Goal: Information Seeking & Learning: Find specific fact

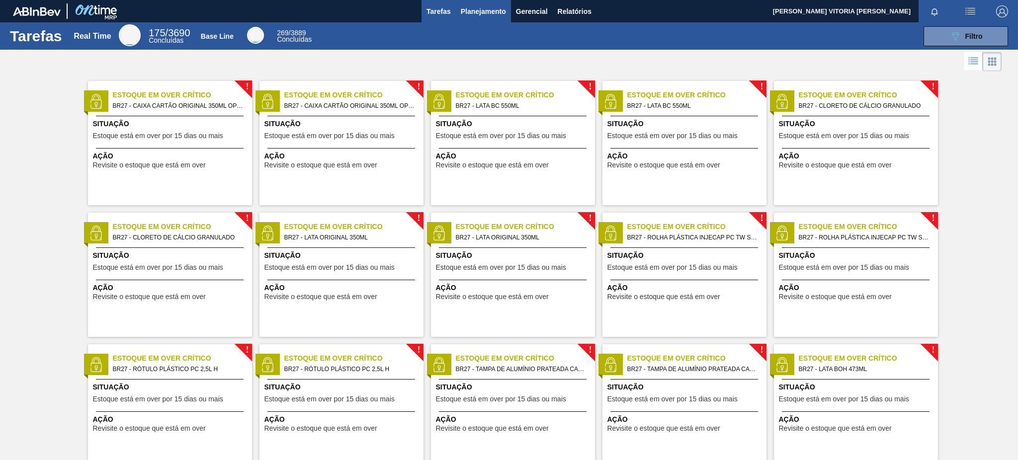
click at [483, 13] on span "Planejamento" at bounding box center [483, 11] width 45 height 12
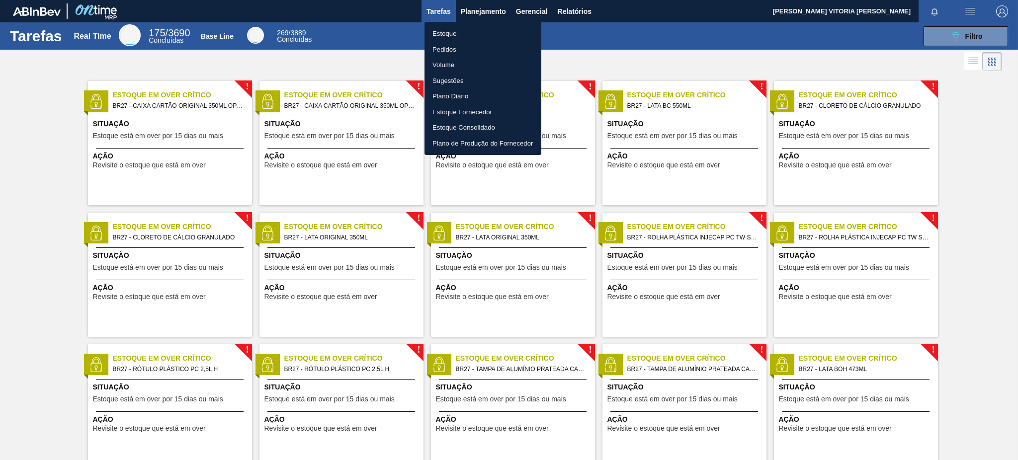
click at [490, 32] on li "Estoque" at bounding box center [482, 34] width 117 height 16
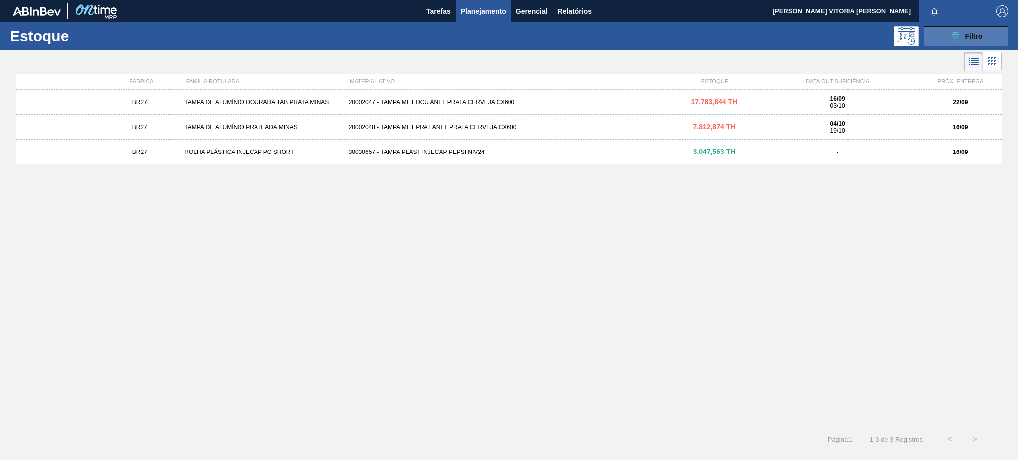
click at [953, 36] on icon "089F7B8B-B2A5-4AFE-B5C0-19BA573D28AC" at bounding box center [955, 36] width 12 height 12
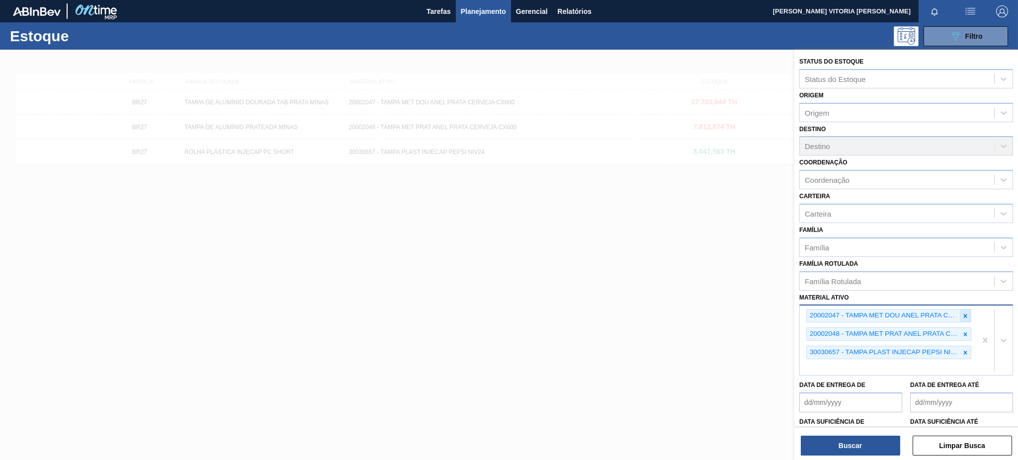
click at [964, 317] on div at bounding box center [965, 316] width 11 height 12
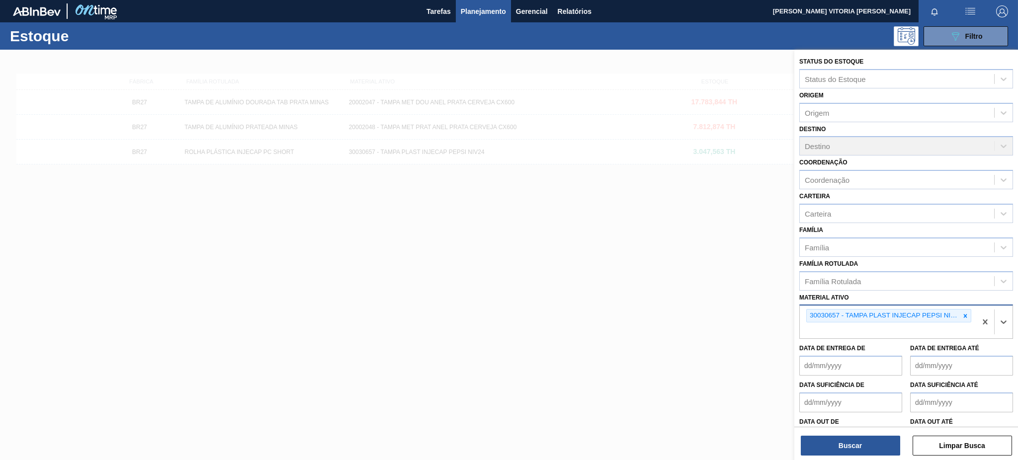
click at [964, 317] on div at bounding box center [965, 316] width 11 height 12
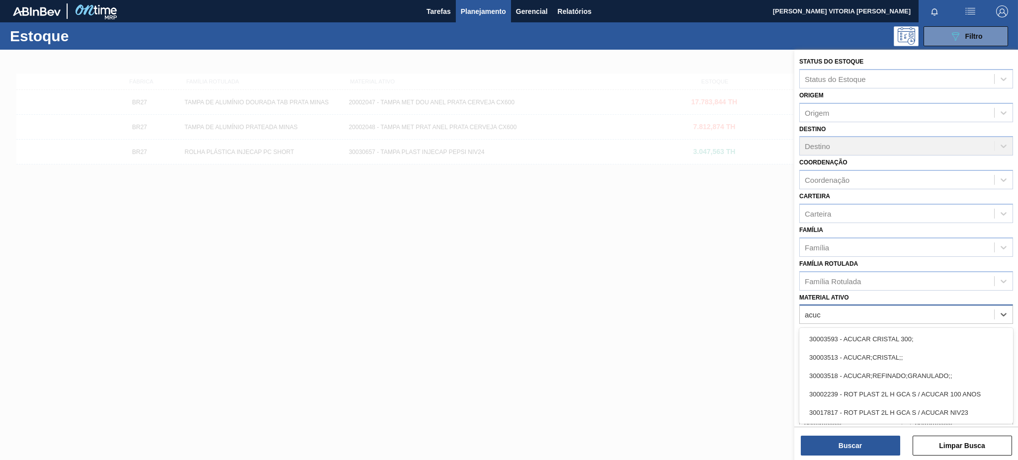
type ativo "acuca"
click at [977, 369] on div "30003518 - ACUCAR;REFINADO;GRANULADO;;" at bounding box center [906, 376] width 214 height 18
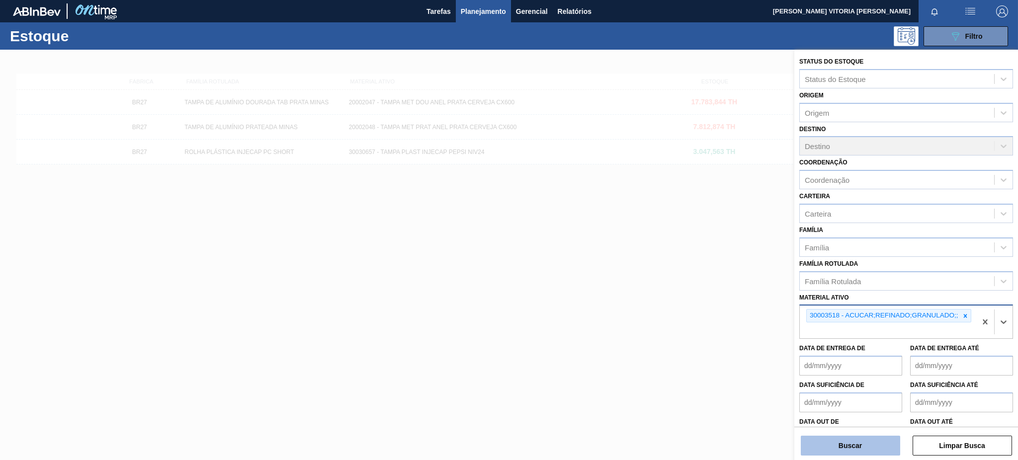
click at [888, 454] on button "Buscar" at bounding box center [850, 446] width 99 height 20
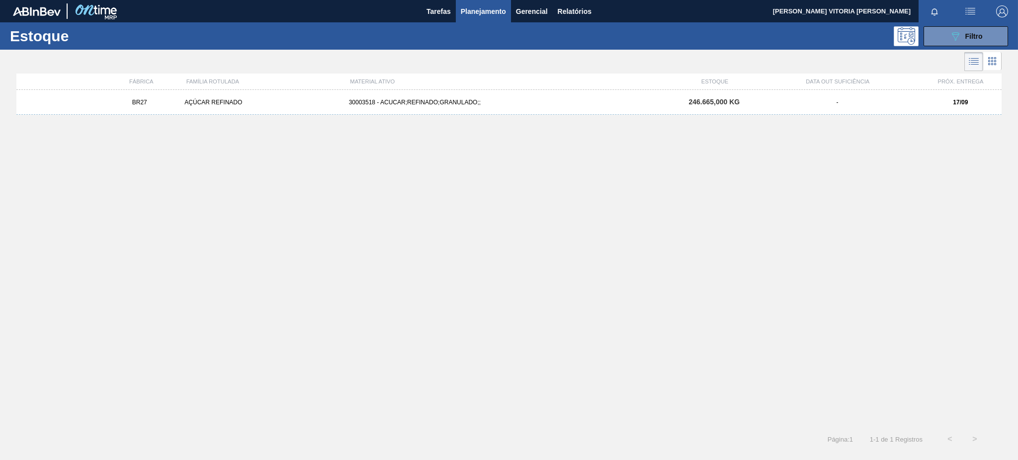
click at [441, 113] on div "BR27 AÇÚCAR REFINADO 30003518 - ACUCAR;REFINADO;GRANULADO;; 246.665,000 KG - 17…" at bounding box center [508, 102] width 985 height 25
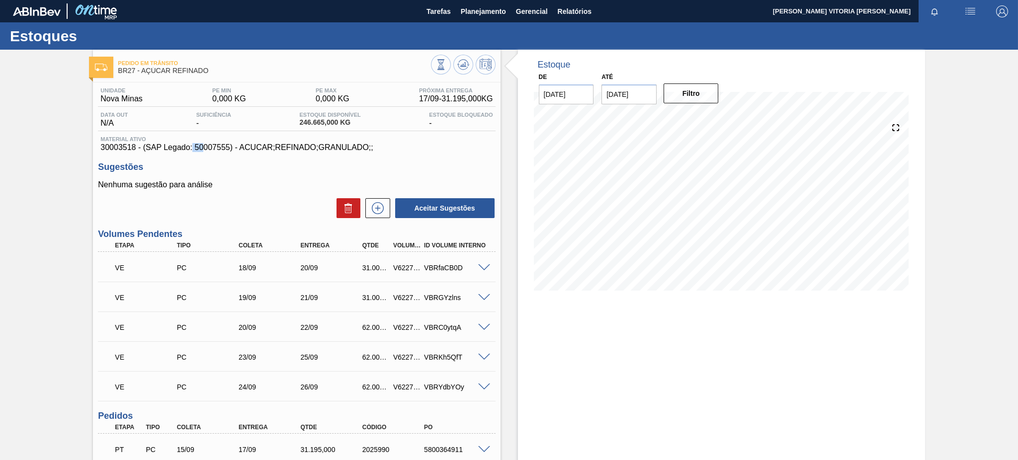
drag, startPoint x: 191, startPoint y: 144, endPoint x: 204, endPoint y: 147, distance: 13.2
click at [204, 147] on span "30003518 - (SAP Legado: 50007555) - ACUCAR;REFINADO;GRANULADO;;" at bounding box center [296, 147] width 392 height 9
drag, startPoint x: 136, startPoint y: 145, endPoint x: 90, endPoint y: 150, distance: 45.5
click at [90, 150] on div "Pedido [PERSON_NAME] BR27 - AÇÚCAR REFINADO Unidade Nova Minas PE MIN 0,000 KG …" at bounding box center [509, 432] width 1018 height 764
copy span "30003518"
